Goal: Task Accomplishment & Management: Complete application form

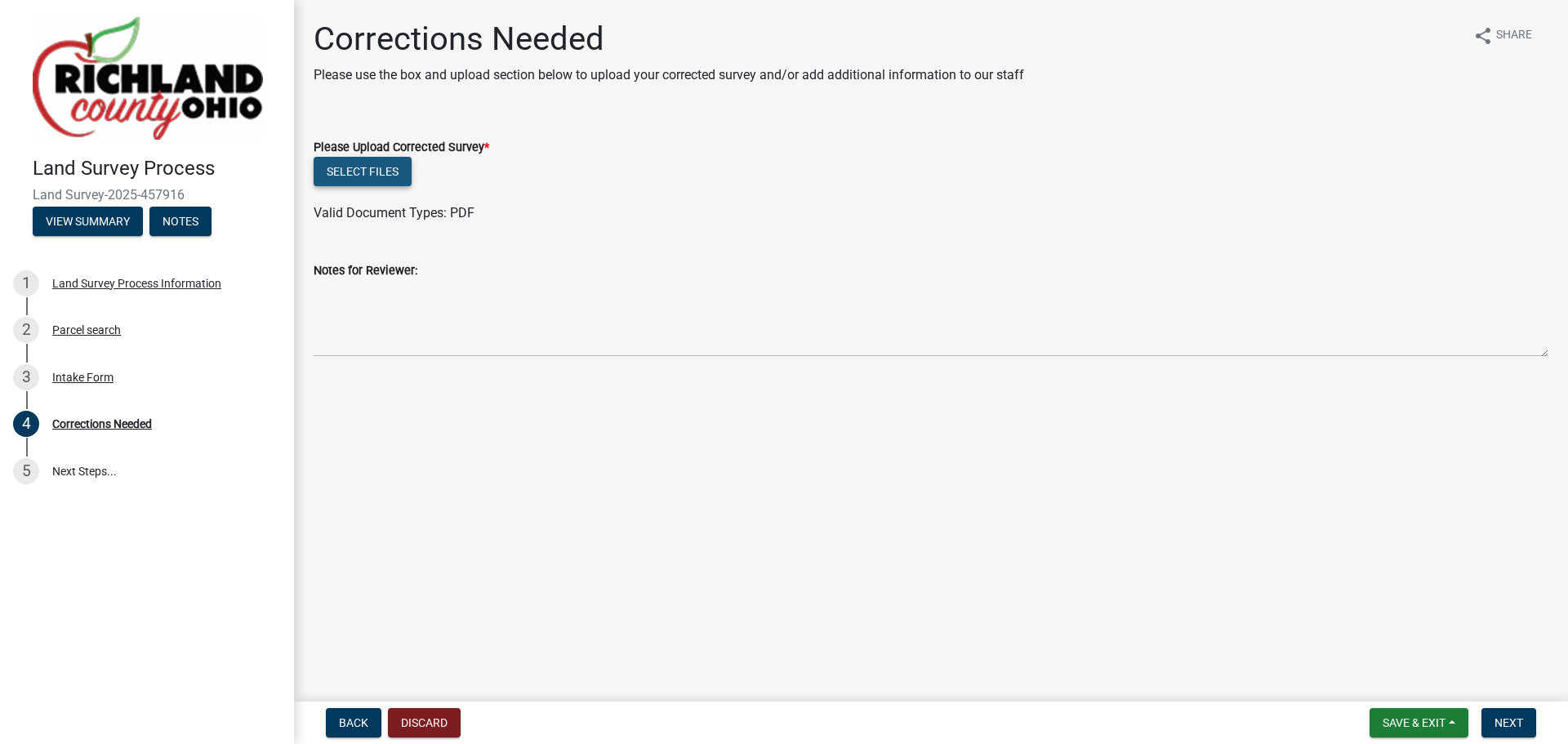
click at [373, 169] on button "Select files" at bounding box center [362, 172] width 98 height 30
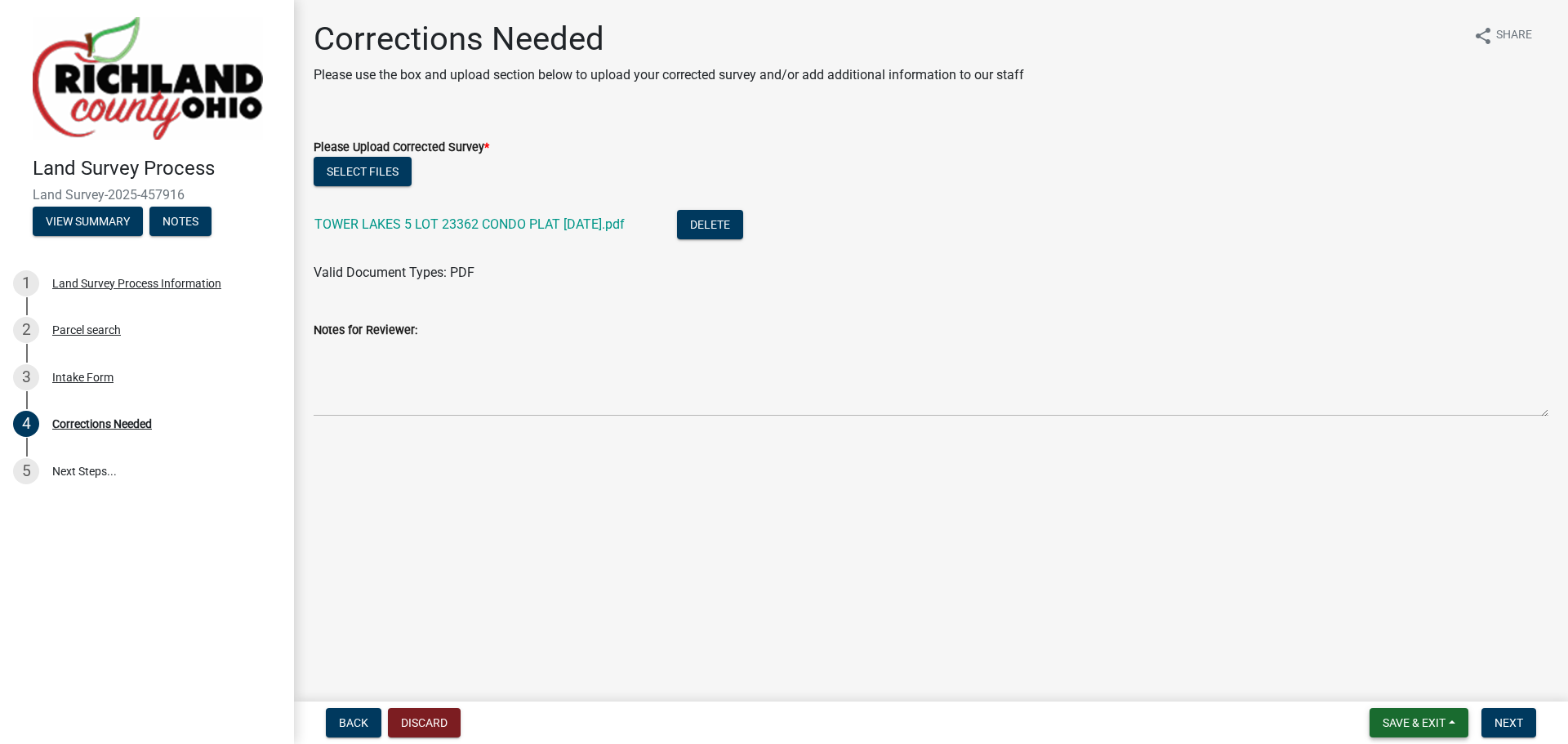
click at [1405, 721] on span "Save & Exit" at bounding box center [1414, 723] width 63 height 13
click at [1384, 680] on button "Save & Exit" at bounding box center [1403, 681] width 131 height 39
click at [1511, 718] on span "Next" at bounding box center [1509, 723] width 29 height 13
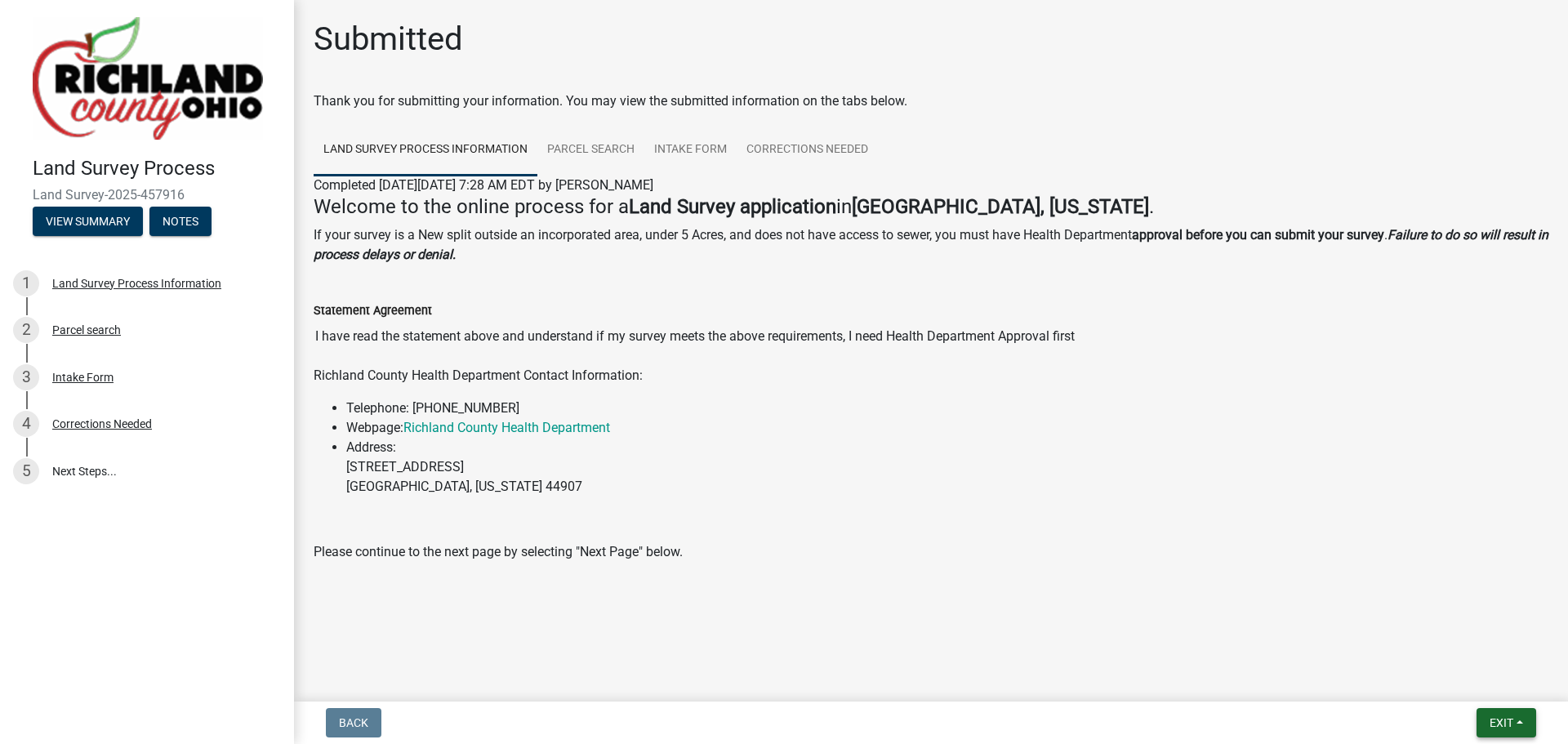
click at [1506, 720] on span "Exit" at bounding box center [1501, 723] width 24 height 13
click at [1470, 683] on button "Save & Exit" at bounding box center [1471, 681] width 131 height 39
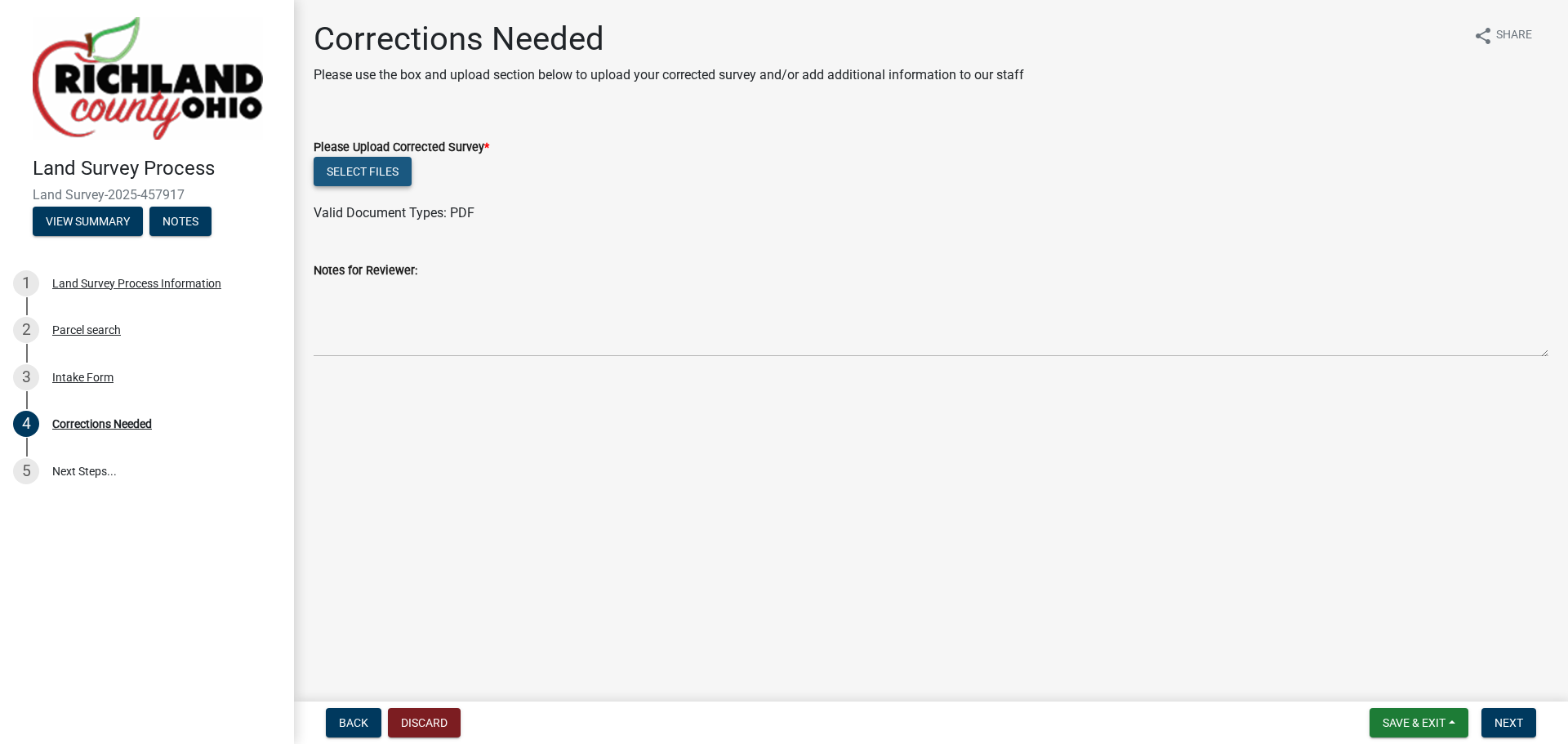
click at [368, 167] on button "Select files" at bounding box center [362, 172] width 98 height 30
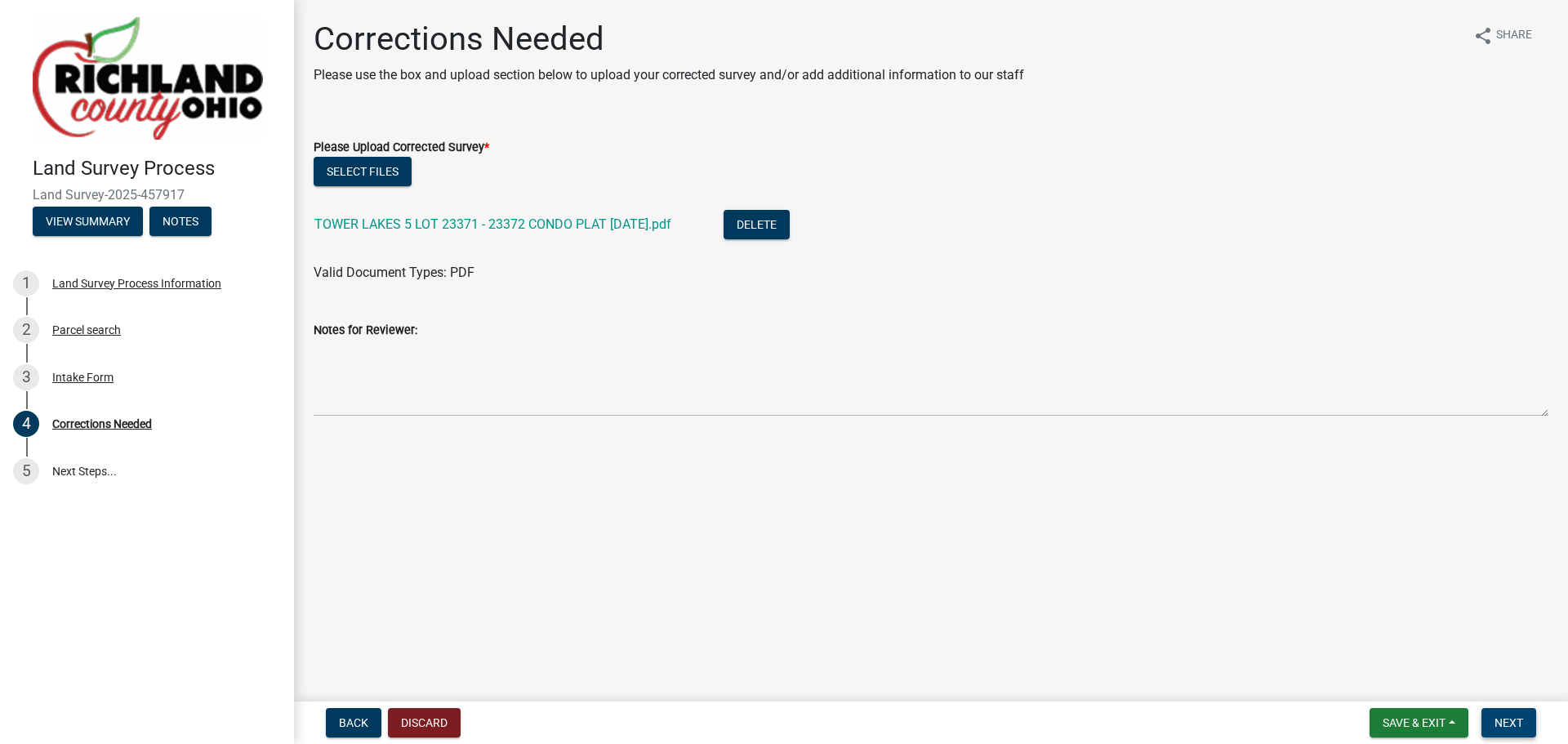
click at [1504, 722] on span "Next" at bounding box center [1509, 723] width 29 height 13
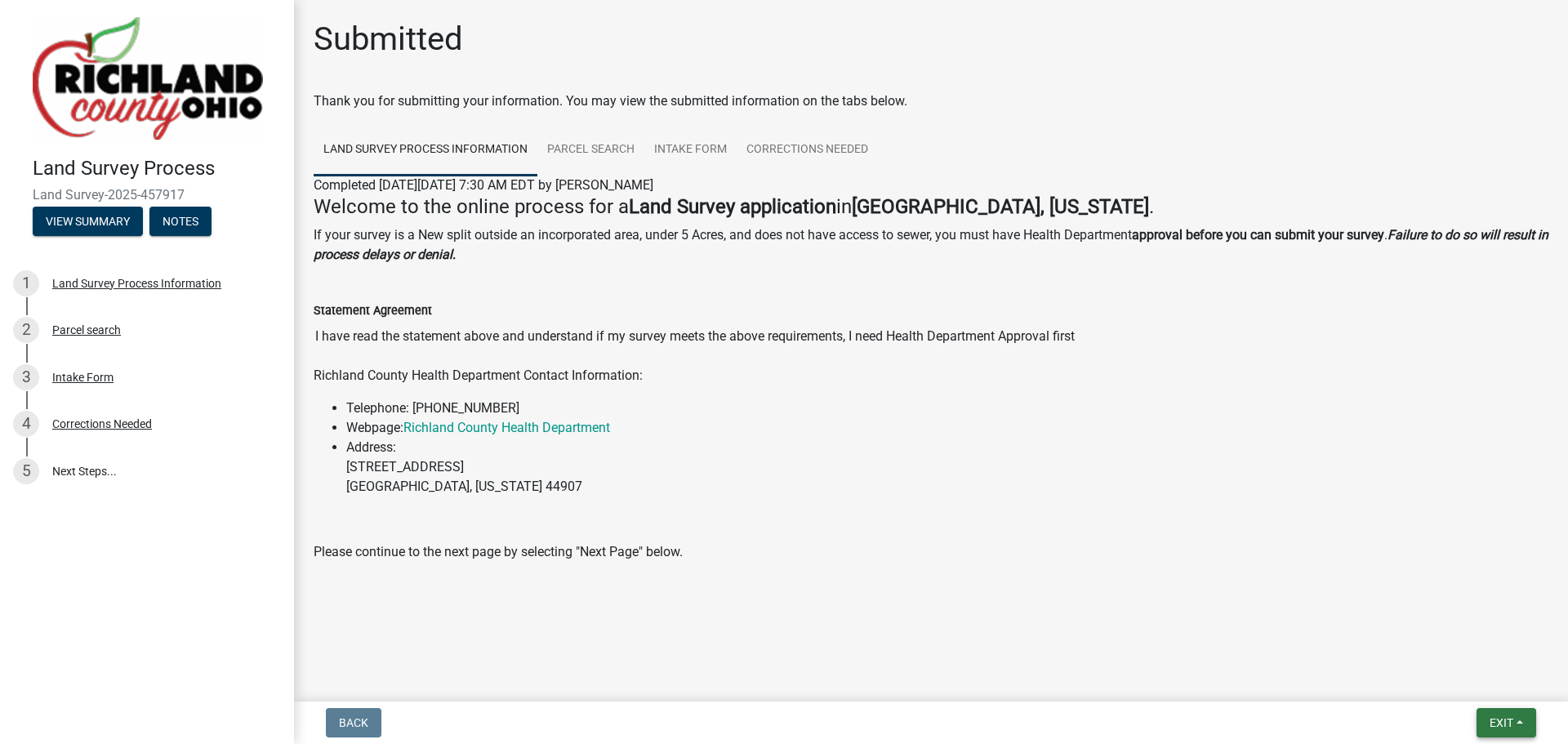
click at [1505, 716] on span "Exit" at bounding box center [1501, 723] width 24 height 13
click at [1445, 682] on button "Save & Exit" at bounding box center [1471, 681] width 131 height 39
